Goal: Contribute content

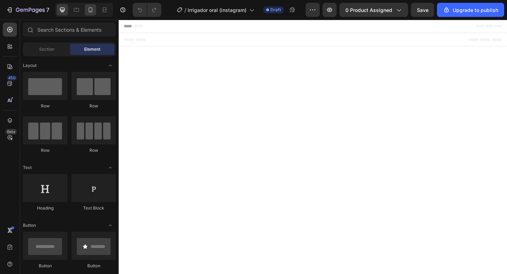
click at [91, 10] on icon at bounding box center [90, 9] width 7 height 7
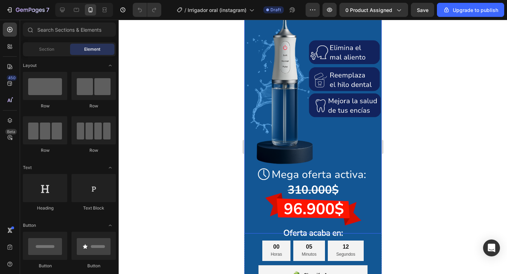
scroll to position [37, 0]
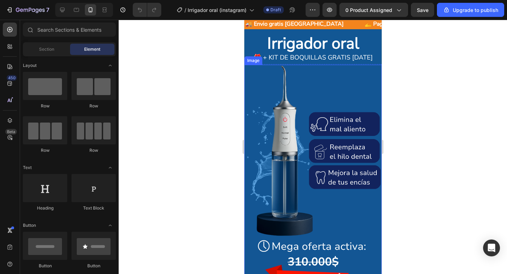
click at [290, 100] on img at bounding box center [312, 185] width 137 height 241
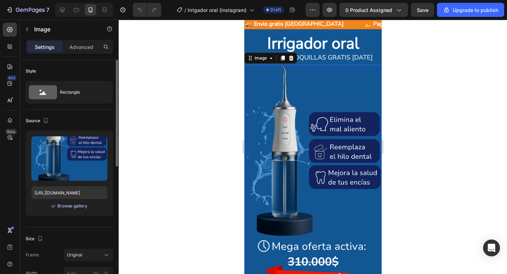
click at [69, 205] on div "Browse gallery" at bounding box center [72, 206] width 30 height 6
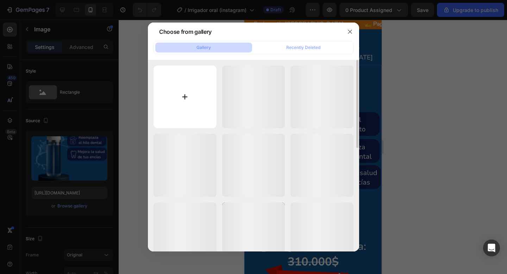
click at [190, 97] on input "file" at bounding box center [185, 97] width 63 height 63
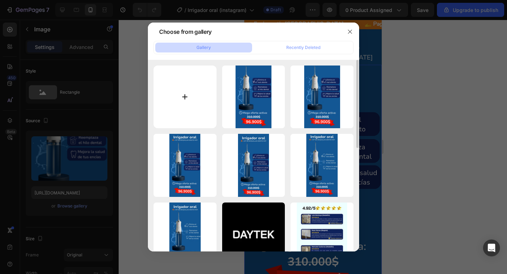
type input "C:\fakepath\Captura de pantalla [DATE] a la(s) 7.00.42 p.m..png"
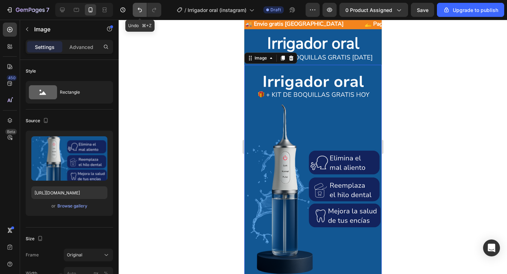
click at [139, 11] on icon "Undo/Redo" at bounding box center [139, 9] width 7 height 7
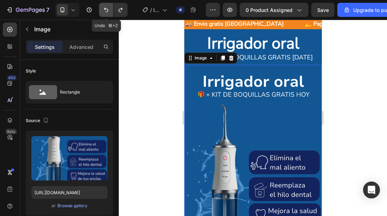
click at [107, 11] on icon "Undo/Redo" at bounding box center [106, 10] width 4 height 5
type input "[URL][DOMAIN_NAME]"
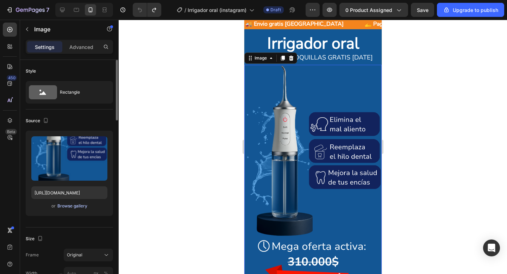
click at [77, 205] on div "Browse gallery" at bounding box center [72, 206] width 30 height 6
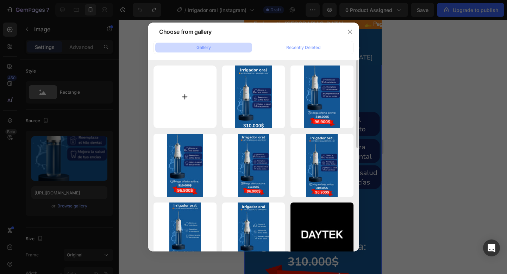
click at [188, 100] on input "file" at bounding box center [185, 97] width 63 height 63
type input "C:\fakepath\Captura de pantalla [DATE] a la(s) 7.01.39 p.m..png"
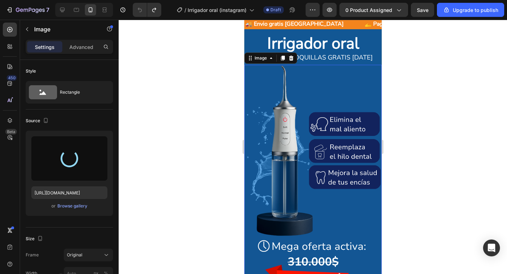
type input "[URL][DOMAIN_NAME]"
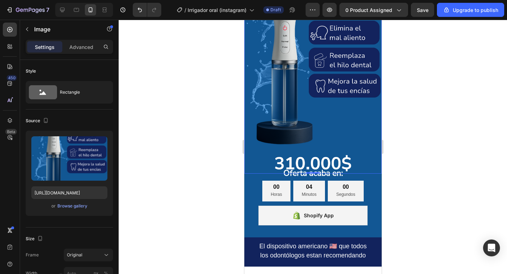
scroll to position [140, 0]
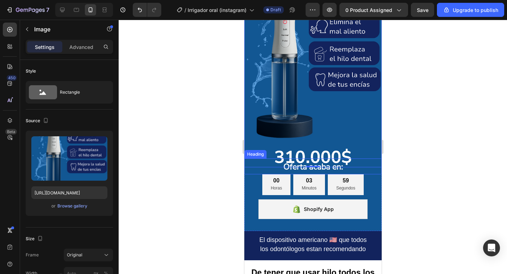
click at [353, 170] on h2 "Oferta acaba en:" at bounding box center [312, 167] width 137 height 16
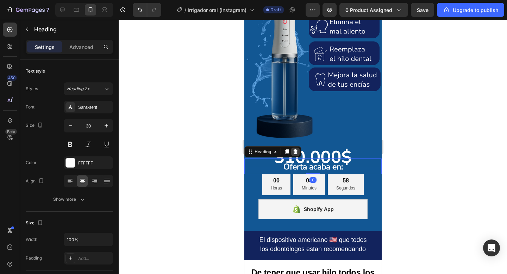
click at [293, 148] on div at bounding box center [295, 152] width 8 height 8
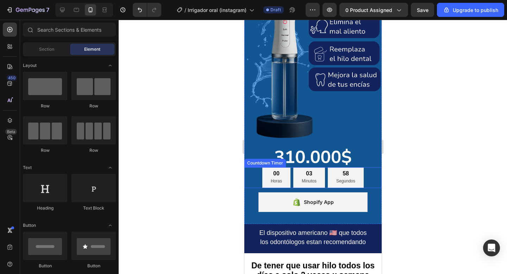
click at [332, 180] on div "58 Segundos" at bounding box center [346, 177] width 36 height 20
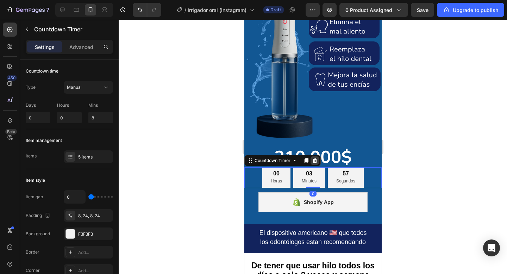
click at [315, 161] on icon at bounding box center [315, 161] width 6 height 6
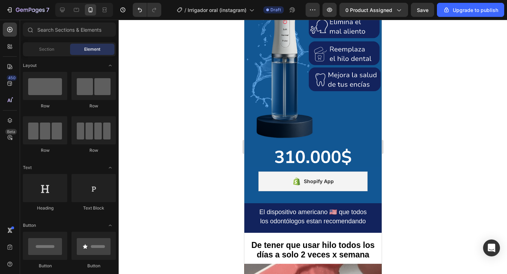
click at [447, 132] on div at bounding box center [313, 147] width 389 height 254
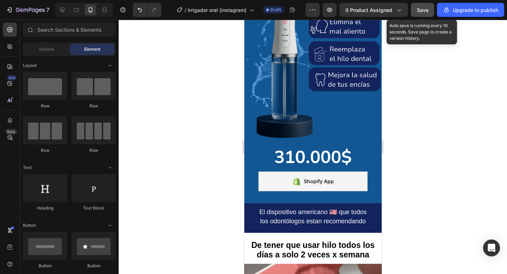
click at [425, 11] on span "Save" at bounding box center [423, 10] width 12 height 6
